Goal: Find specific page/section: Find specific page/section

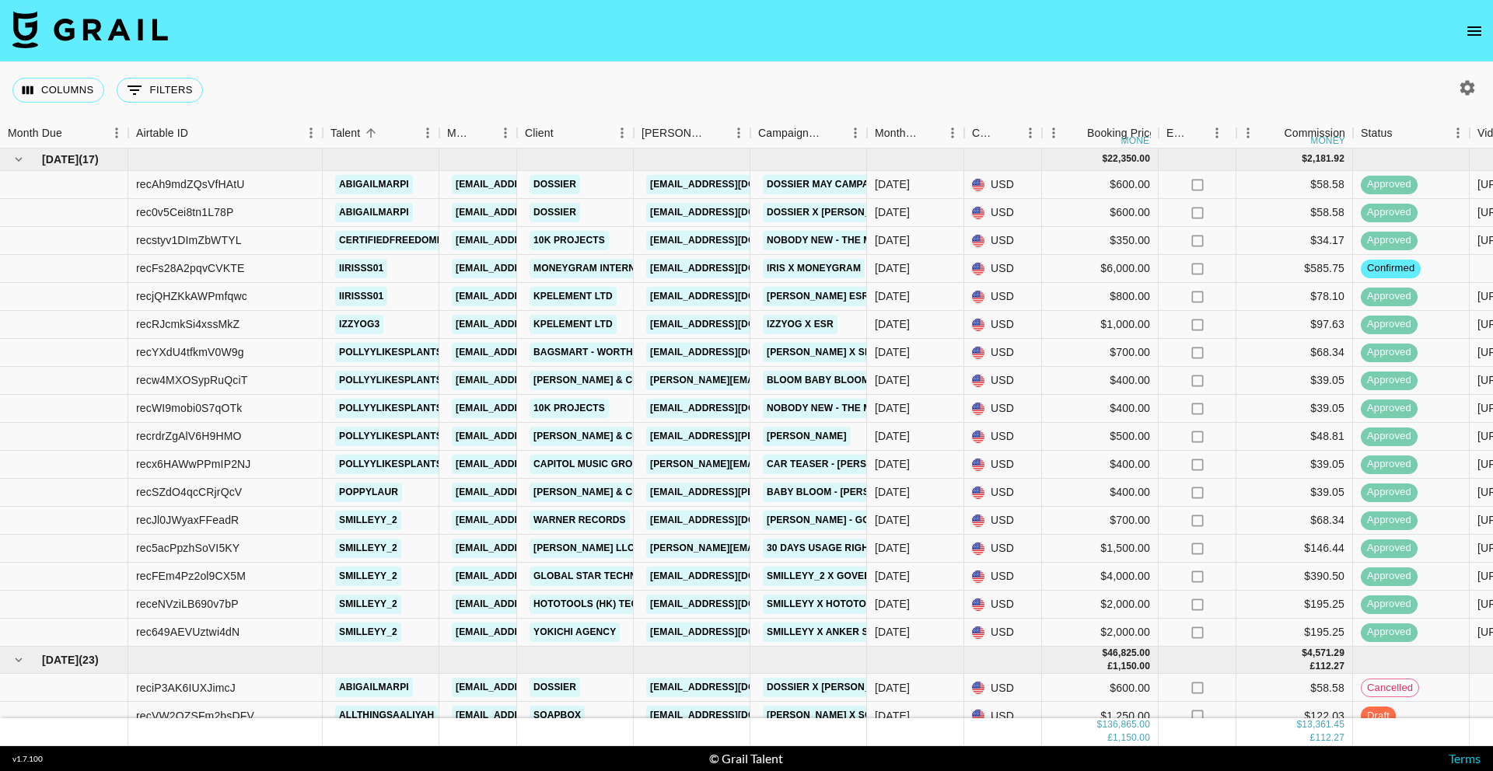
click at [1474, 34] on icon "open drawer" at bounding box center [1474, 30] width 14 height 9
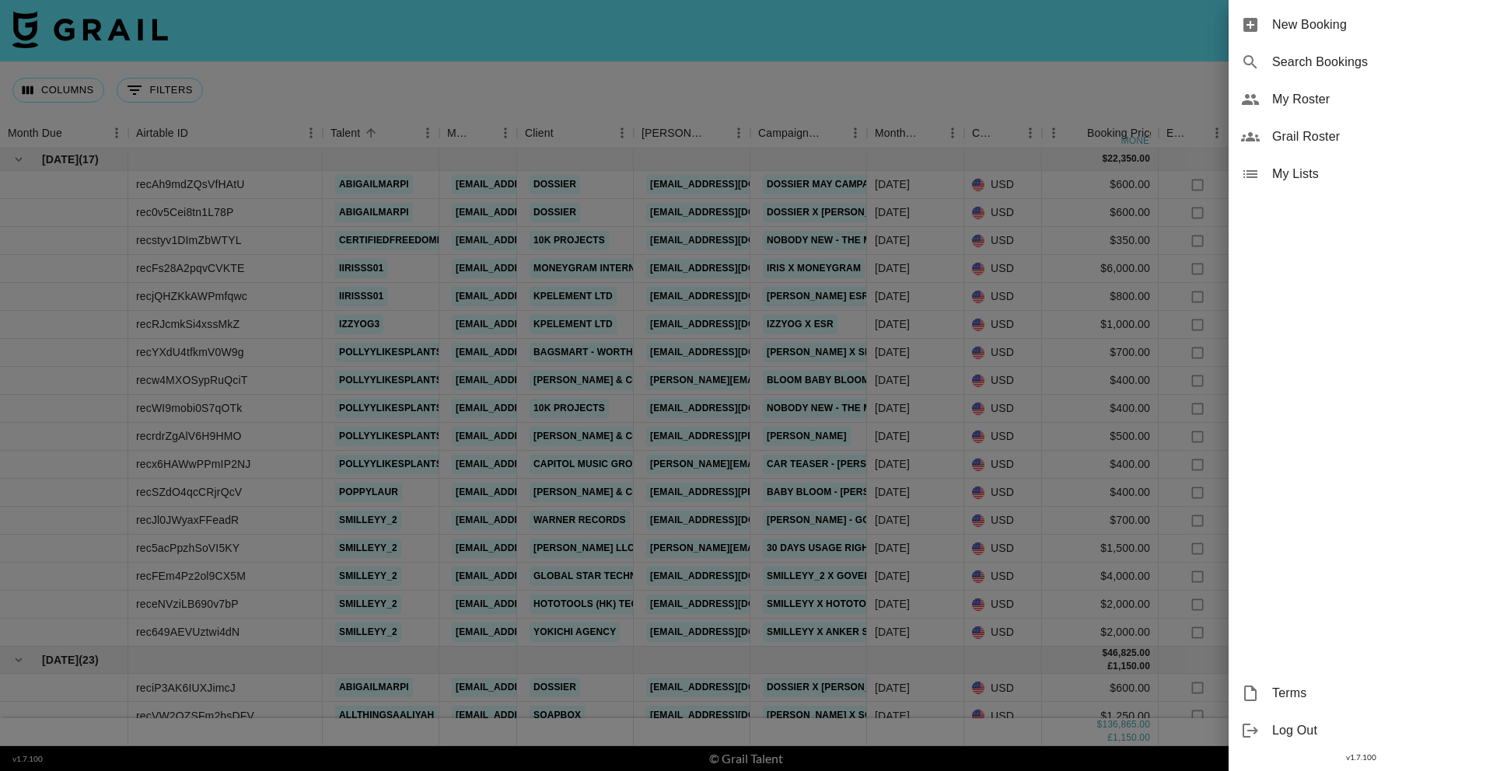
click at [1297, 138] on span "Grail Roster" at bounding box center [1376, 137] width 208 height 19
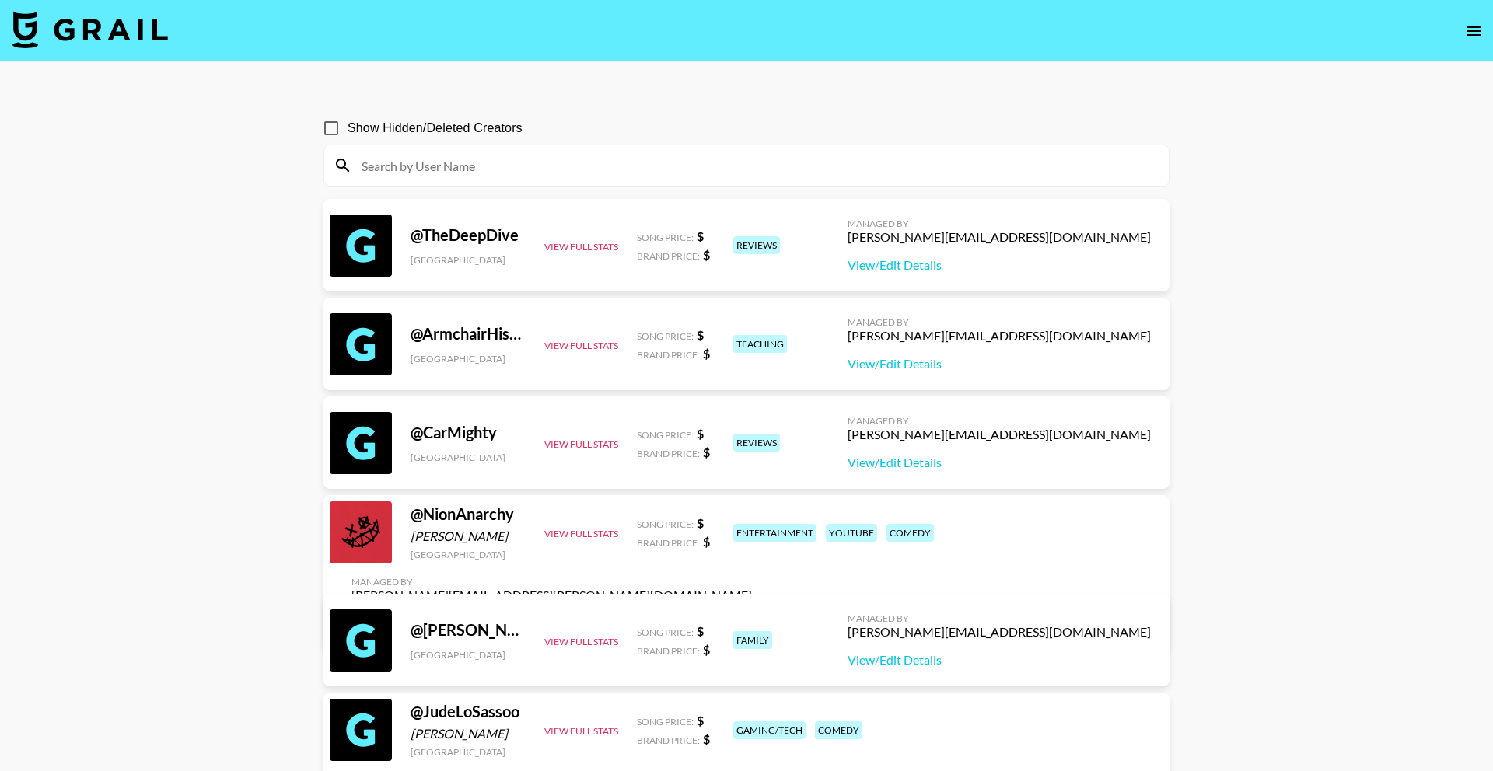
click at [372, 121] on span "Show Hidden/Deleted Creators" at bounding box center [435, 128] width 175 height 19
click at [348, 121] on input "Show Hidden/Deleted Creators" at bounding box center [331, 128] width 33 height 33
checkbox input "true"
click at [390, 156] on input at bounding box center [755, 165] width 807 height 25
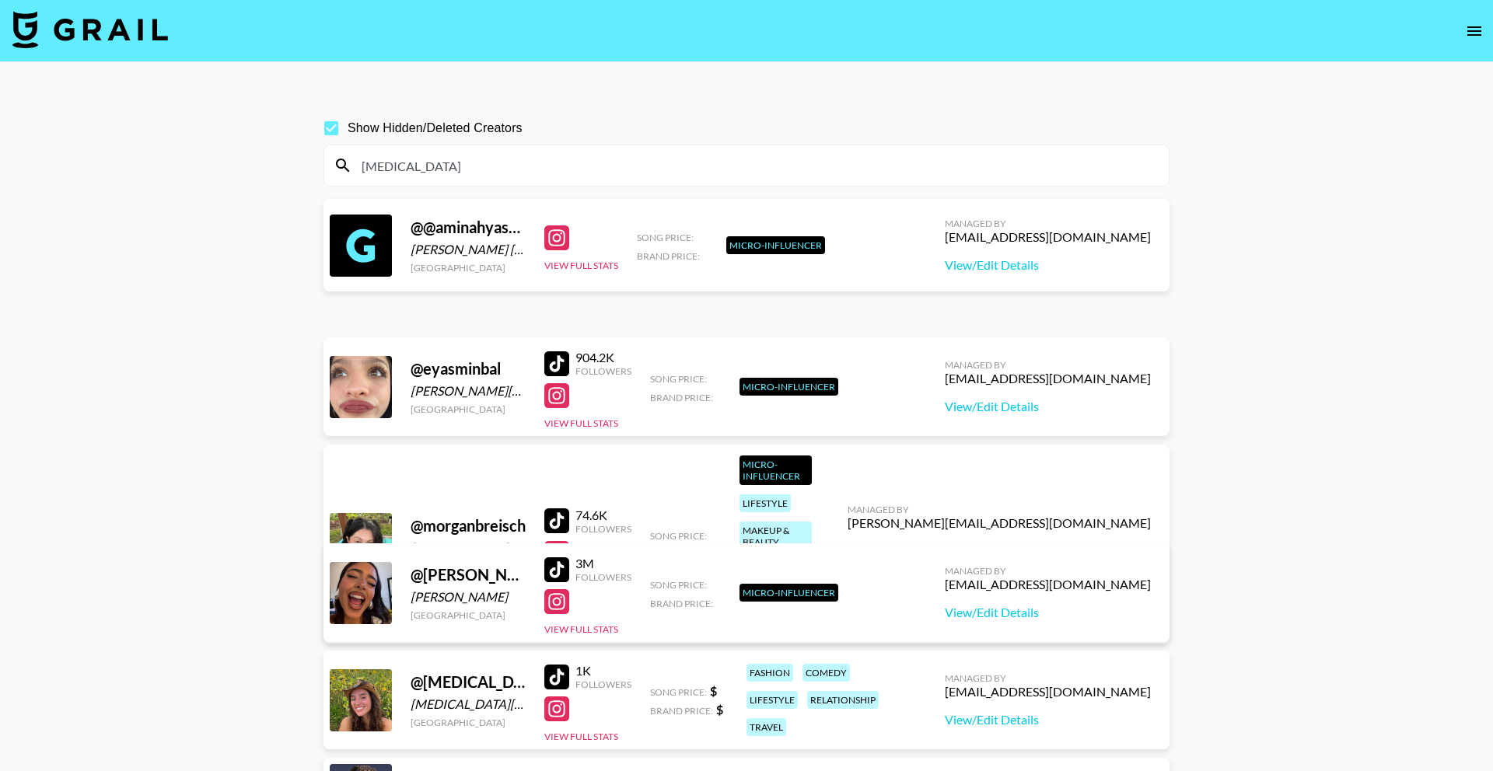
click at [544, 240] on div at bounding box center [556, 238] width 25 height 25
click at [1473, 28] on icon "open drawer" at bounding box center [1474, 31] width 19 height 19
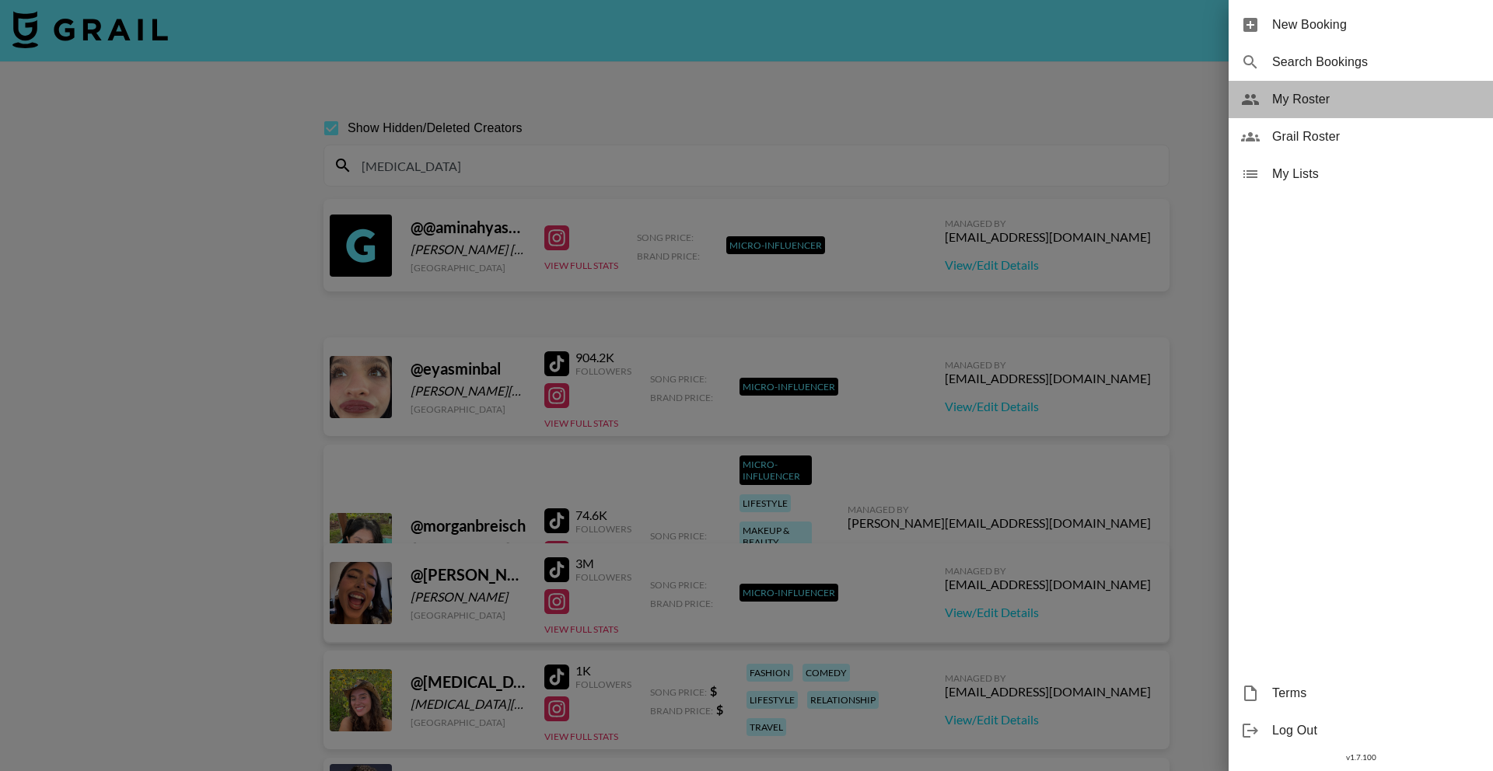
click at [1378, 87] on div "My Roster" at bounding box center [1361, 99] width 264 height 37
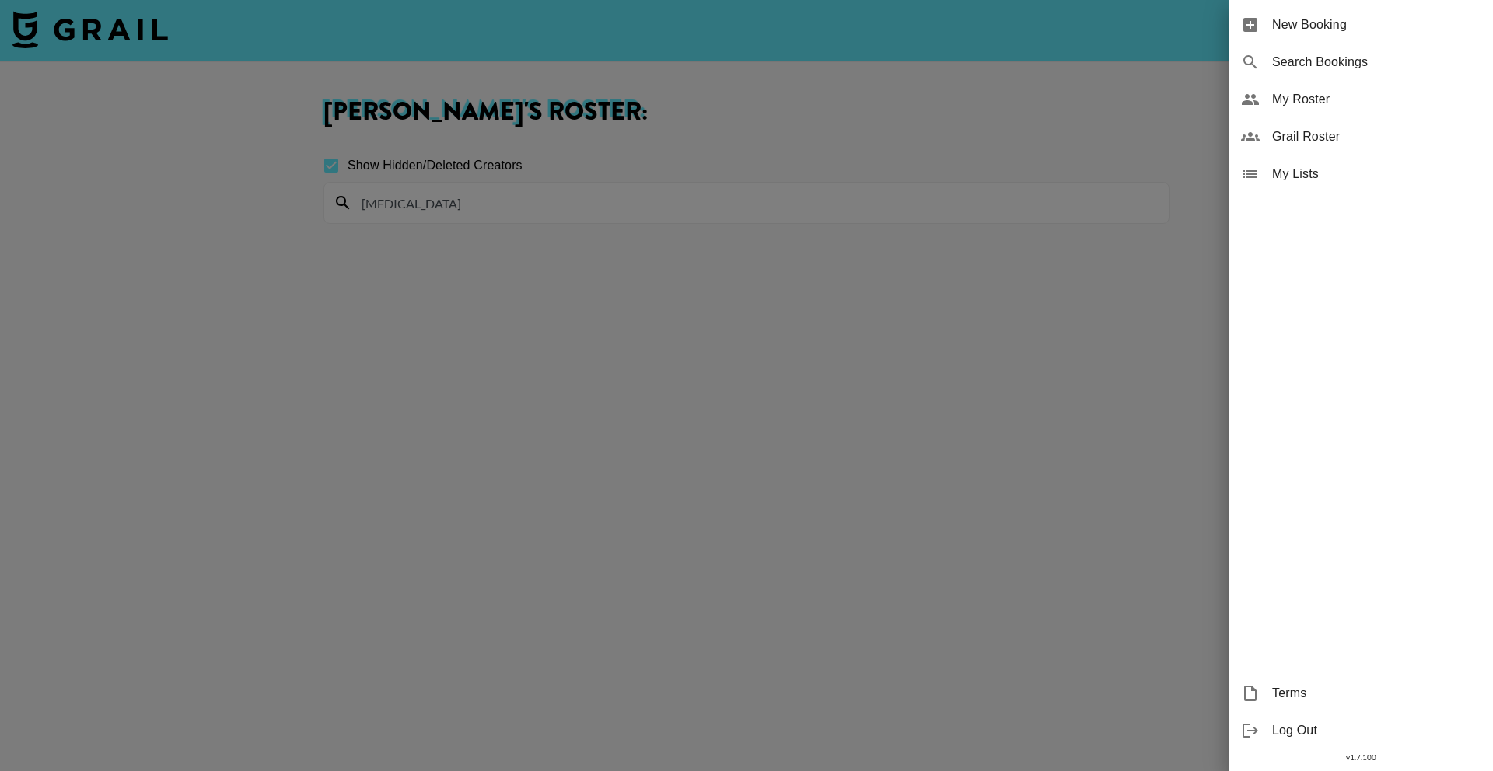
click at [640, 233] on div at bounding box center [746, 385] width 1493 height 771
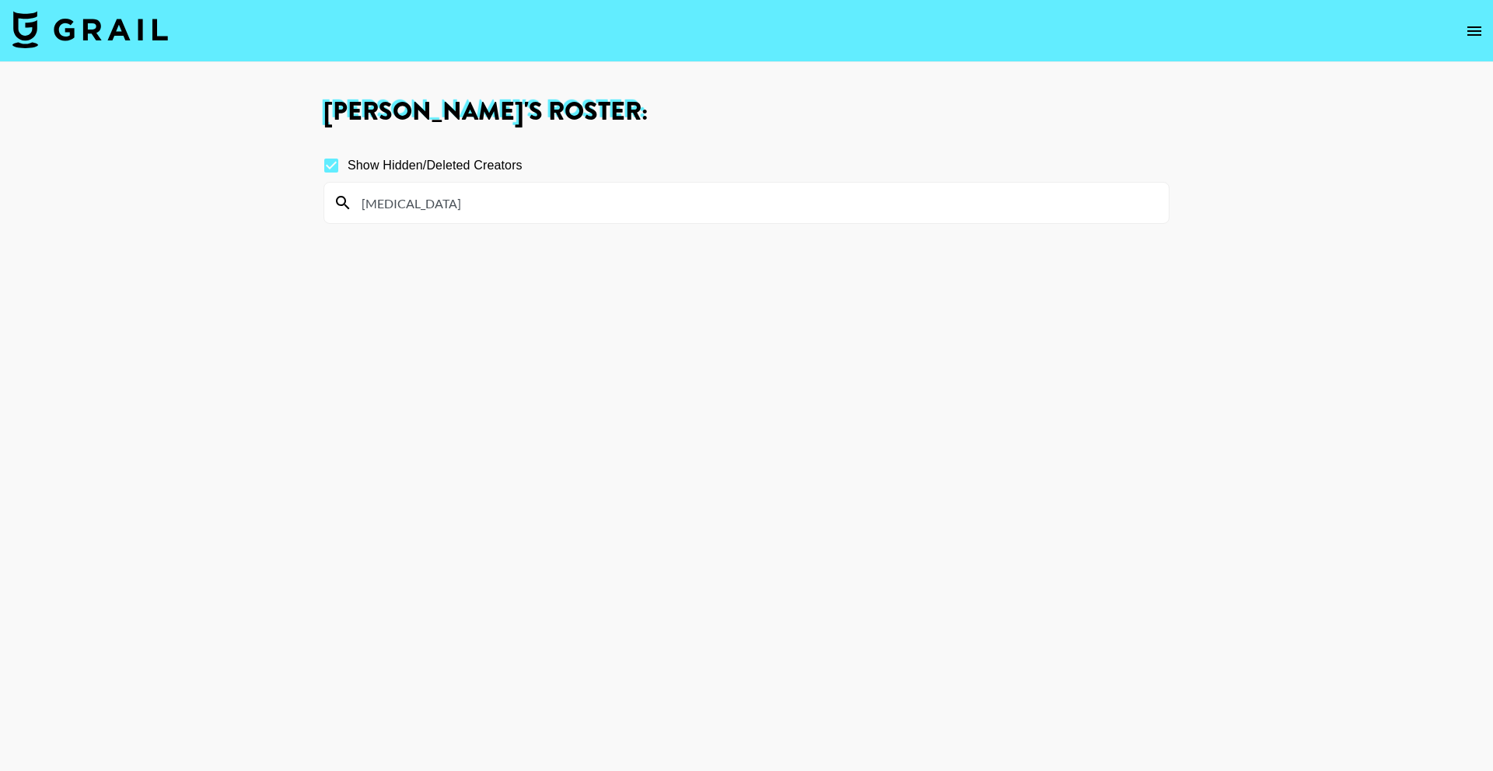
click at [630, 220] on div "[MEDICAL_DATA]" at bounding box center [746, 203] width 845 height 40
click at [634, 213] on input "[MEDICAL_DATA]" at bounding box center [755, 203] width 807 height 25
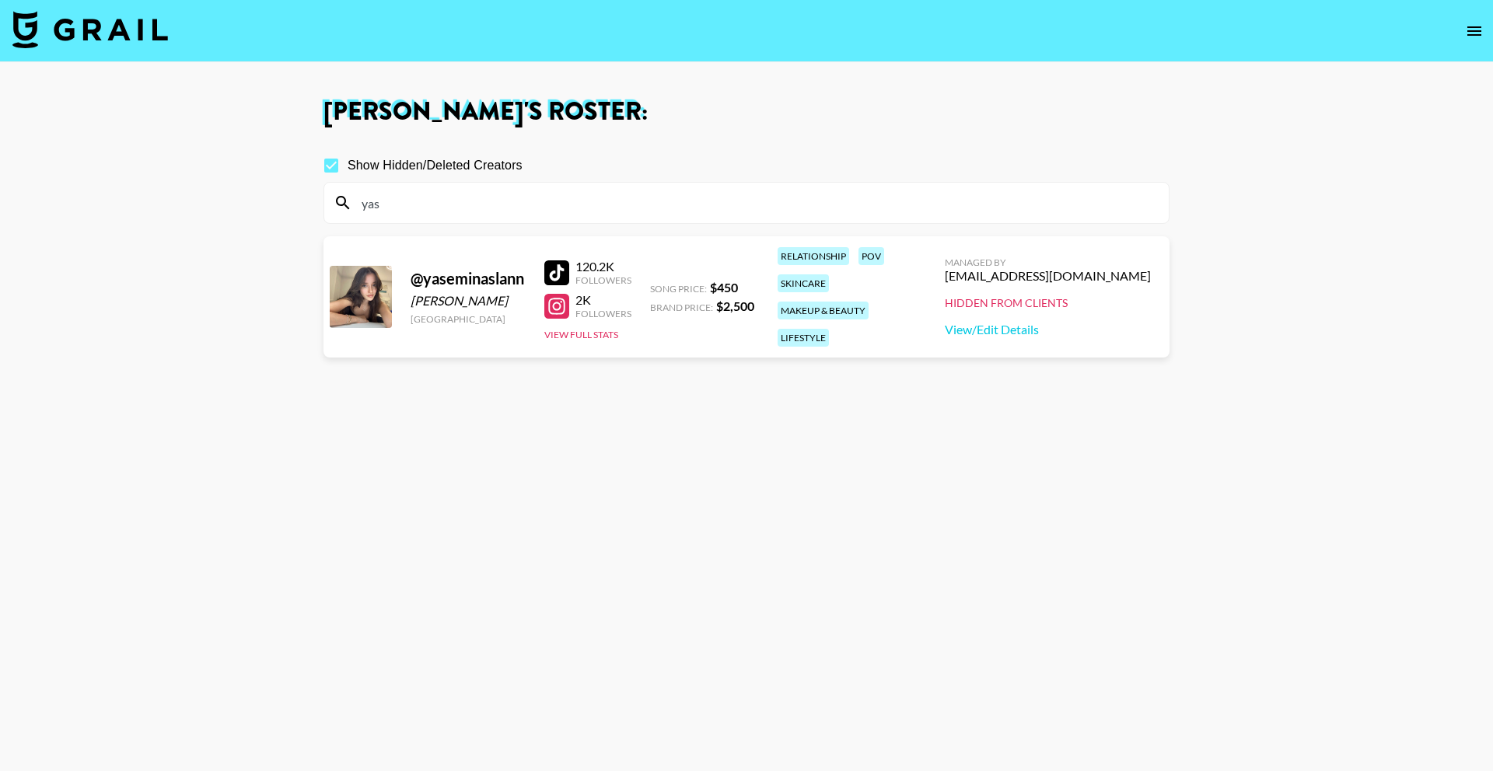
type input "yas"
click at [543, 496] on section "Show Hidden/Deleted Creators yas @ yaseminaslann [PERSON_NAME] [GEOGRAPHIC_DATA…" at bounding box center [747, 460] width 846 height 647
click at [558, 268] on div at bounding box center [556, 273] width 25 height 25
